Goal: Obtain resource: Obtain resource

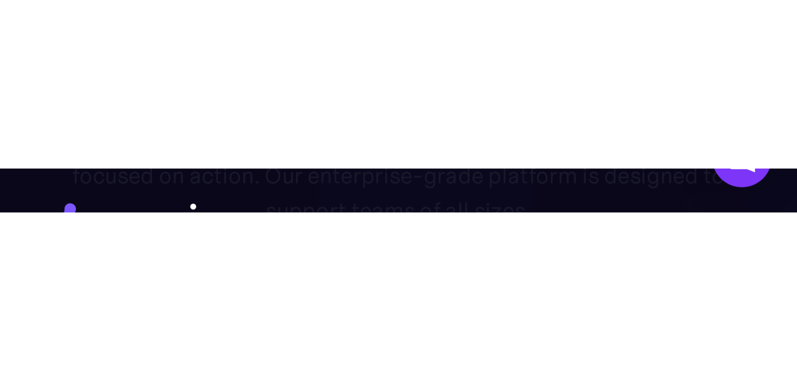
scroll to position [156, 0]
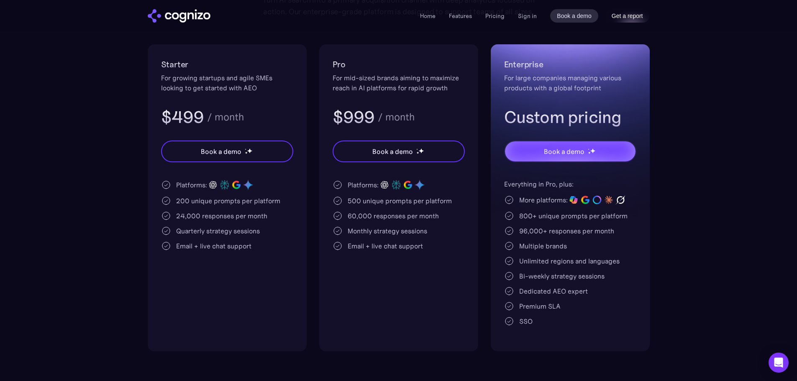
click at [620, 16] on link "Get a report" at bounding box center [627, 15] width 45 height 13
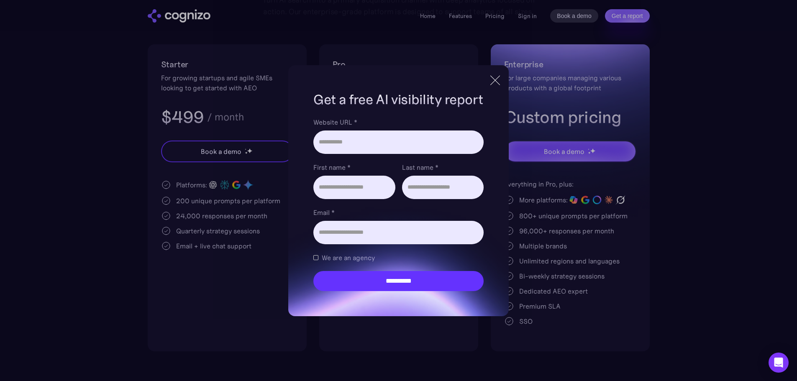
click at [492, 77] on div at bounding box center [495, 80] width 10 height 10
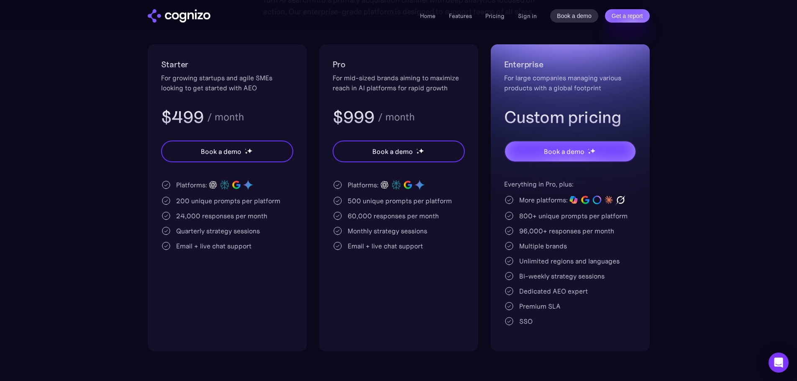
click at [186, 10] on img "home" at bounding box center [179, 15] width 63 height 13
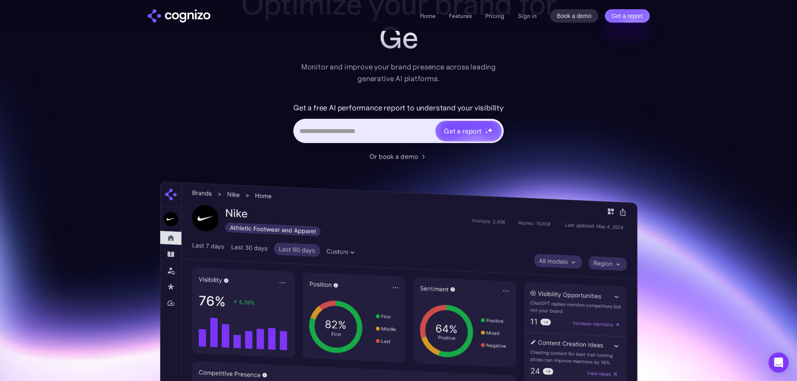
scroll to position [76, 0]
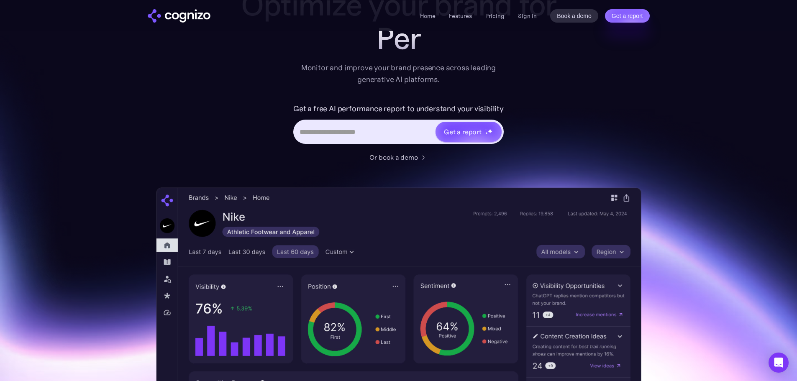
click at [361, 132] on input "Hero URL Input Form" at bounding box center [364, 132] width 140 height 16
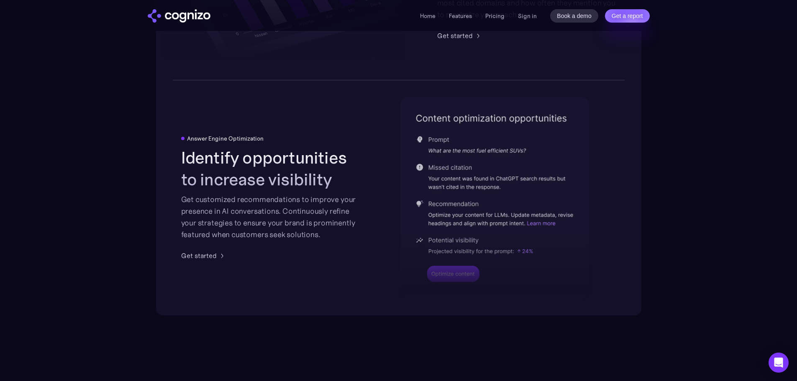
scroll to position [1681, 0]
